Goal: Task Accomplishment & Management: Manage account settings

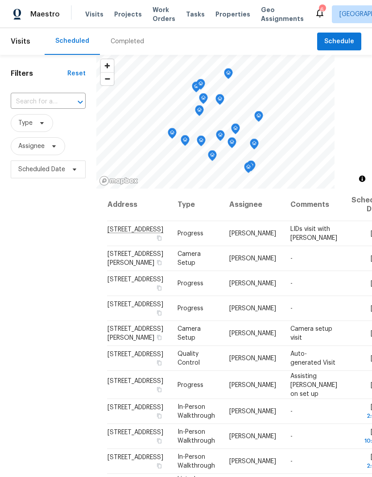
click at [45, 99] on input "text" at bounding box center [36, 102] width 50 height 14
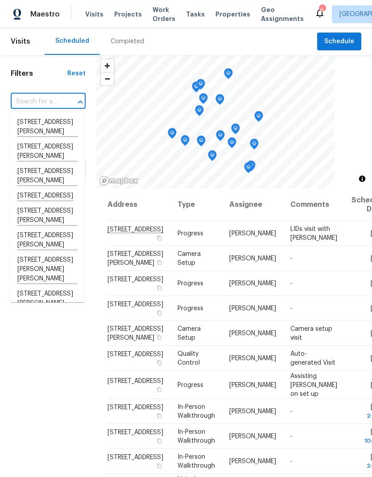
click at [362, 116] on div at bounding box center [233, 122] width 275 height 134
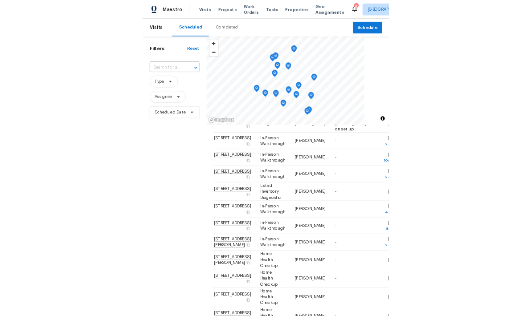
scroll to position [390, 0]
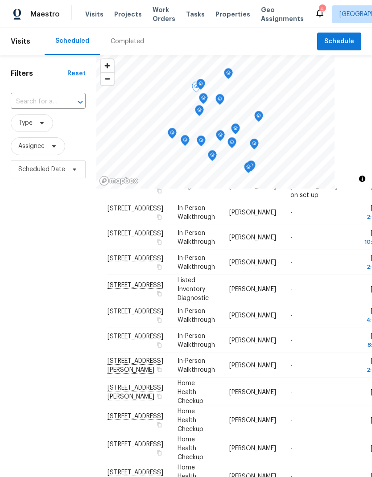
click at [0, 0] on icon at bounding box center [0, 0] width 0 height 0
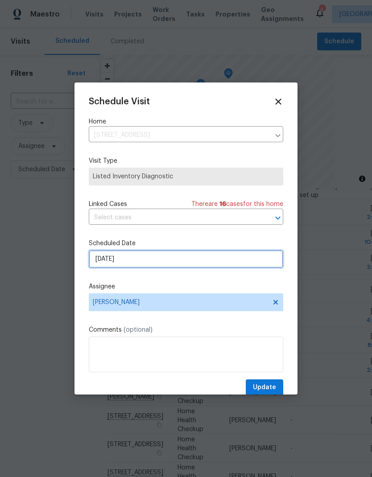
click at [217, 263] on input "[DATE]" at bounding box center [186, 259] width 194 height 18
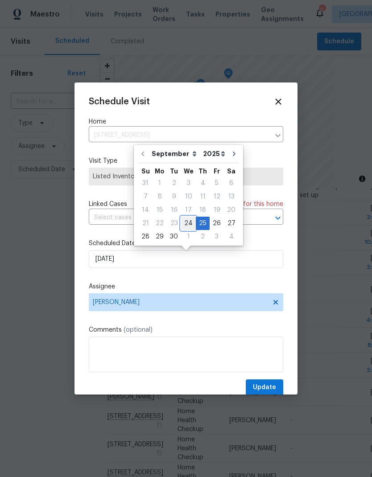
click at [187, 226] on div "24" at bounding box center [188, 223] width 15 height 12
type input "[DATE]"
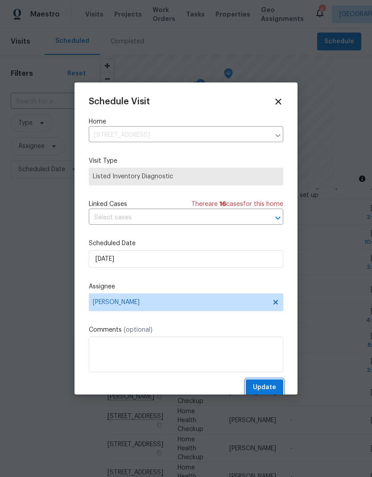
click at [265, 383] on button "Update" at bounding box center [263, 387] width 37 height 16
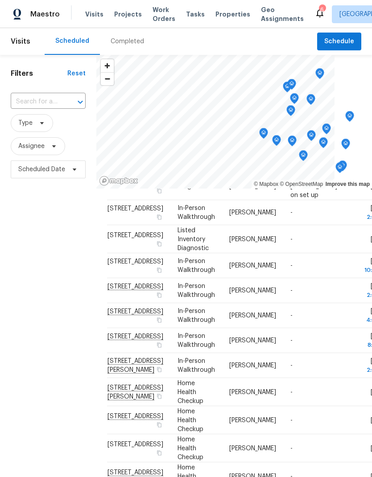
scroll to position [274, 0]
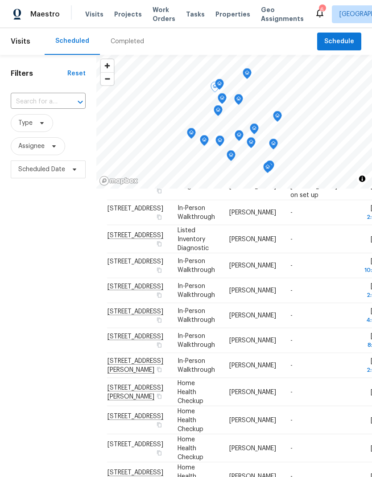
click at [0, 0] on span at bounding box center [0, 0] width 0 height 0
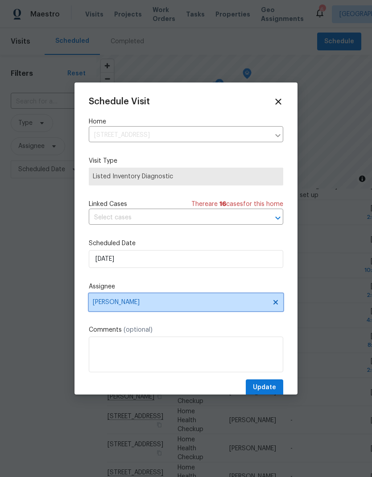
click at [240, 303] on span "[PERSON_NAME]" at bounding box center [180, 301] width 175 height 7
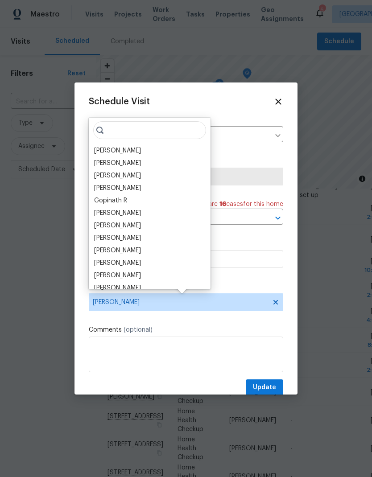
scroll to position [0, 0]
click at [125, 146] on div "[PERSON_NAME]" at bounding box center [117, 150] width 47 height 9
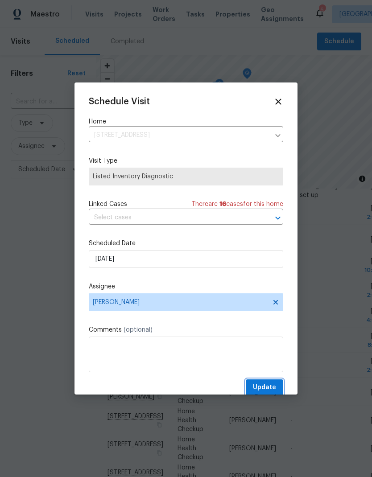
click at [271, 384] on button "Update" at bounding box center [263, 387] width 37 height 16
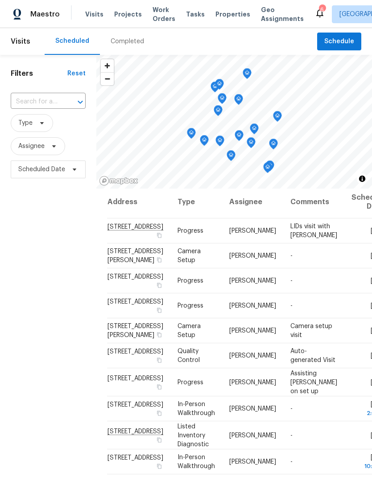
scroll to position [3, 0]
click at [344, 234] on td "[DATE]" at bounding box center [366, 230] width 45 height 25
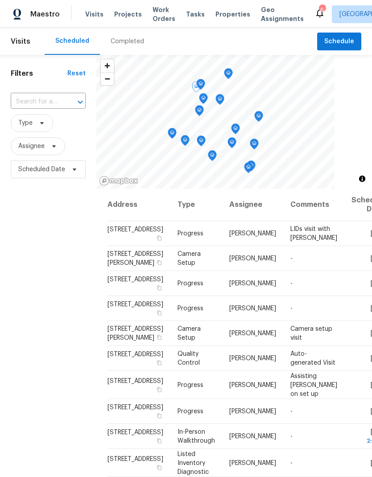
click at [0, 0] on icon at bounding box center [0, 0] width 0 height 0
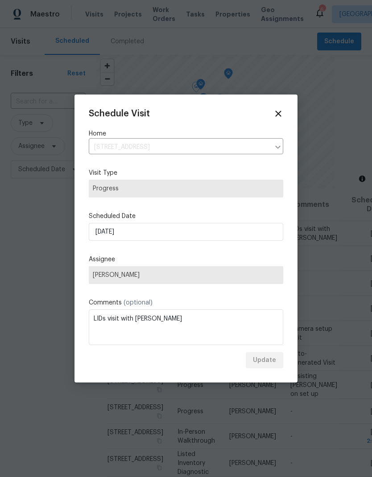
click at [231, 272] on span "[PERSON_NAME]" at bounding box center [186, 274] width 186 height 7
click at [279, 110] on icon at bounding box center [278, 114] width 10 height 10
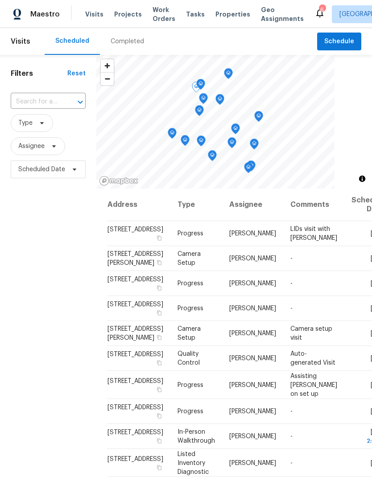
click at [0, 0] on icon at bounding box center [0, 0] width 0 height 0
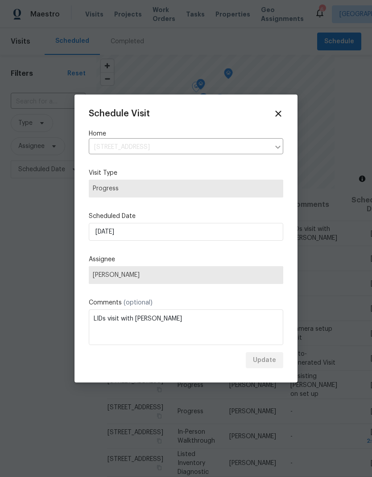
click at [237, 276] on span "[PERSON_NAME]" at bounding box center [186, 274] width 186 height 7
click at [236, 273] on span "[PERSON_NAME]" at bounding box center [186, 274] width 186 height 7
click at [245, 269] on span "[PERSON_NAME]" at bounding box center [186, 275] width 194 height 18
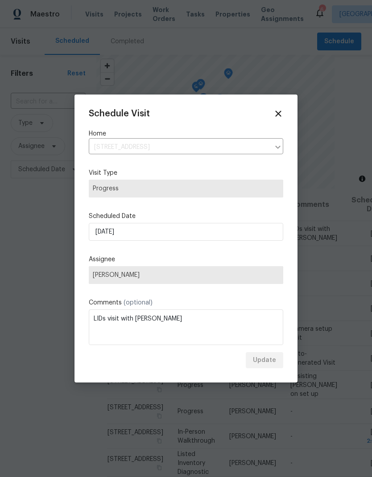
click at [253, 270] on span "[PERSON_NAME]" at bounding box center [186, 275] width 194 height 18
click at [253, 269] on span "[PERSON_NAME]" at bounding box center [186, 275] width 194 height 18
click at [258, 267] on span "[PERSON_NAME]" at bounding box center [186, 275] width 194 height 18
click at [257, 266] on div "Assignee Michael Foley" at bounding box center [186, 269] width 194 height 29
click at [250, 274] on span "[PERSON_NAME]" at bounding box center [186, 274] width 186 height 7
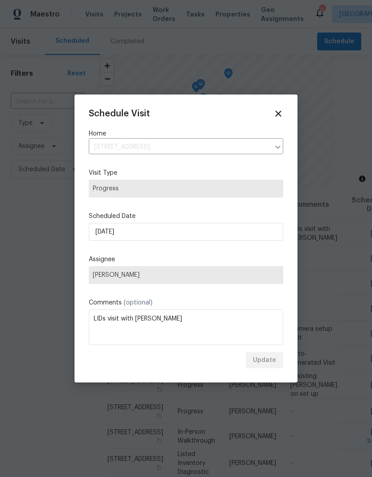
click at [250, 273] on span "[PERSON_NAME]" at bounding box center [186, 274] width 186 height 7
click at [246, 280] on span "[PERSON_NAME]" at bounding box center [186, 275] width 194 height 18
click at [245, 280] on span "[PERSON_NAME]" at bounding box center [186, 275] width 194 height 18
click at [258, 274] on span "[PERSON_NAME]" at bounding box center [186, 274] width 186 height 7
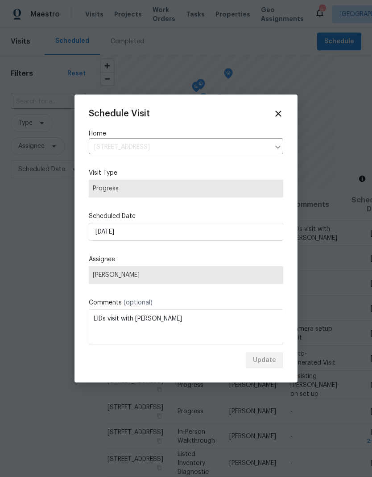
click at [277, 111] on icon at bounding box center [278, 113] width 6 height 6
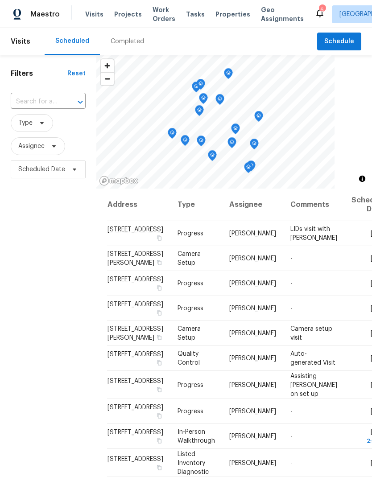
click at [344, 241] on td "[DATE]" at bounding box center [366, 233] width 45 height 25
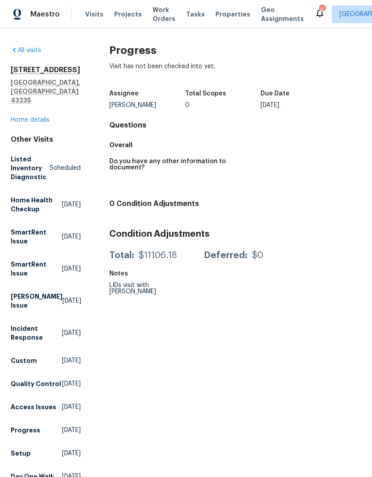
click at [98, 8] on div "Visits Projects Work Orders Tasks Properties Geo Assignments" at bounding box center [199, 14] width 229 height 18
click at [94, 12] on span "Visits" at bounding box center [94, 14] width 18 height 9
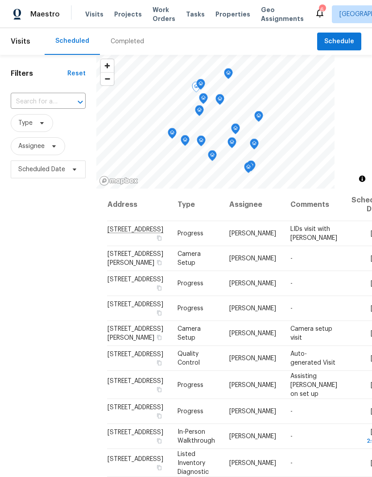
click at [0, 0] on icon at bounding box center [0, 0] width 0 height 0
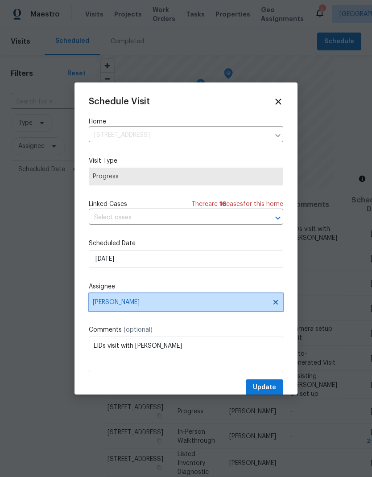
click at [278, 300] on span "[PERSON_NAME]" at bounding box center [186, 302] width 194 height 18
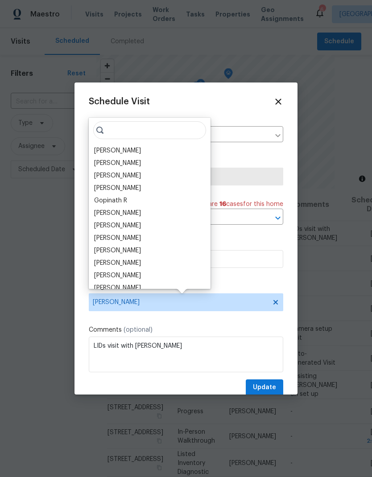
click at [135, 250] on div "[PERSON_NAME]" at bounding box center [117, 250] width 47 height 9
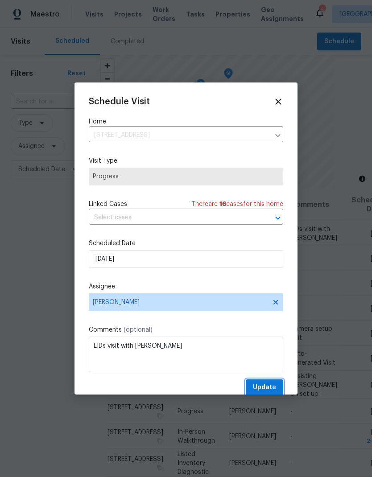
click at [275, 388] on span "Update" at bounding box center [264, 387] width 23 height 11
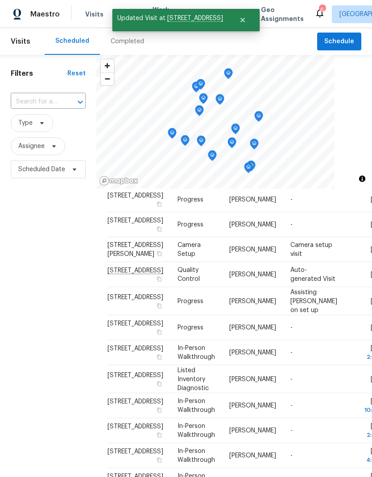
scroll to position [84, 0]
